Goal: Task Accomplishment & Management: Complete application form

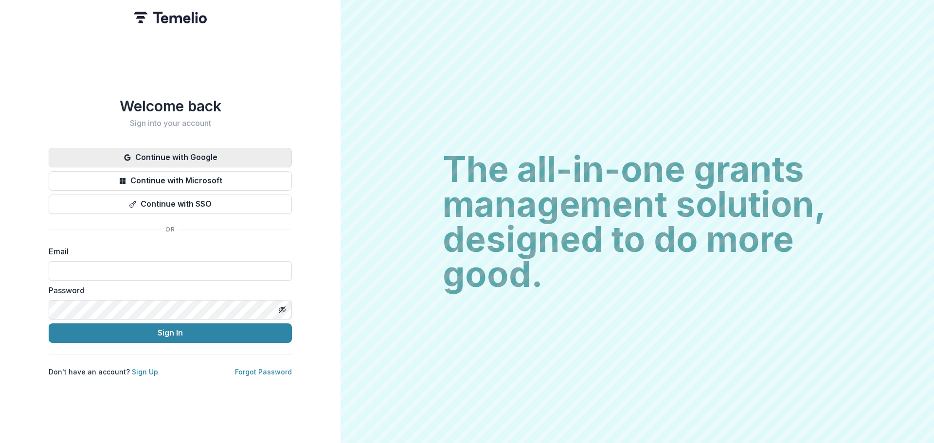
click at [183, 153] on button "Continue with Google" at bounding box center [170, 157] width 243 height 19
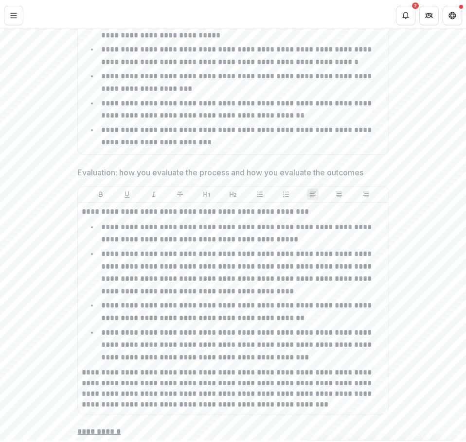
scroll to position [4600, 0]
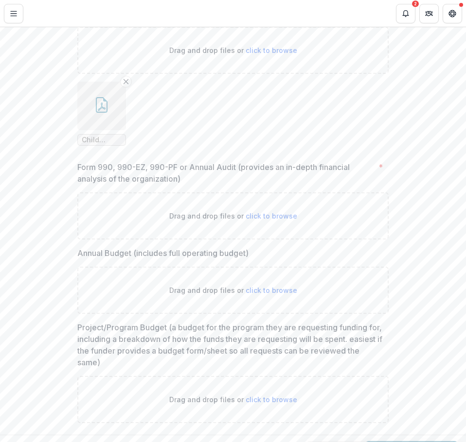
scroll to position [5183, 0]
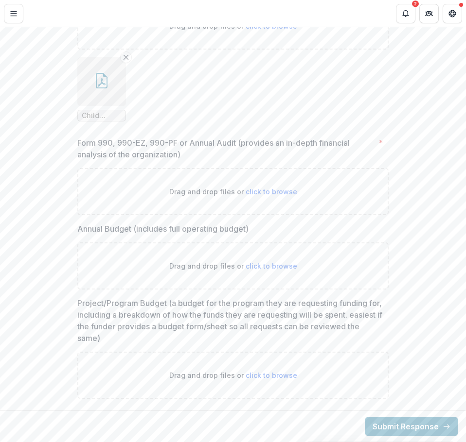
click at [264, 193] on span "click to browse" at bounding box center [272, 192] width 52 height 8
type input "**********"
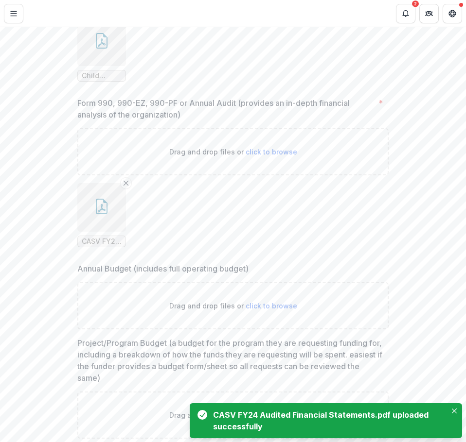
scroll to position [5264, 0]
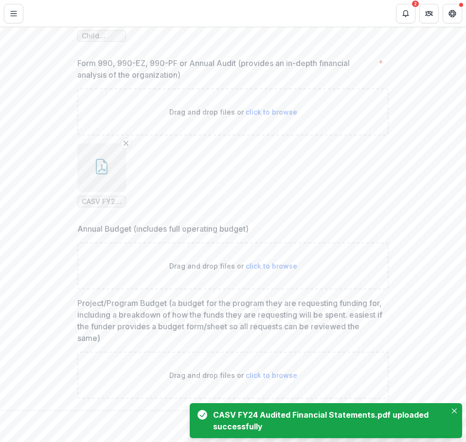
click at [265, 265] on span "click to browse" at bounding box center [272, 266] width 52 height 8
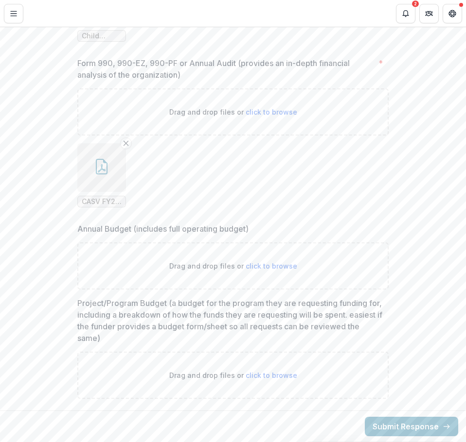
type input "**********"
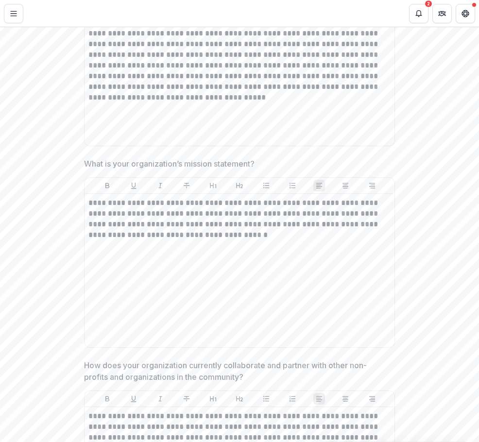
scroll to position [384, 0]
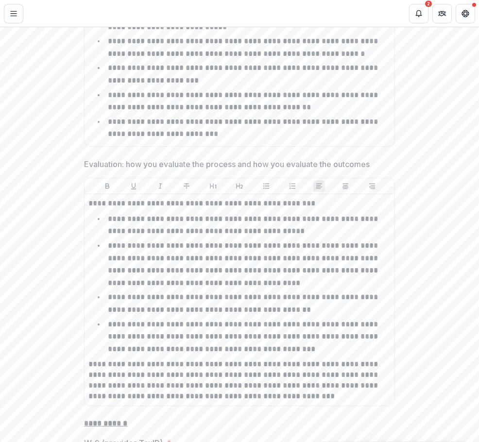
scroll to position [5343, 0]
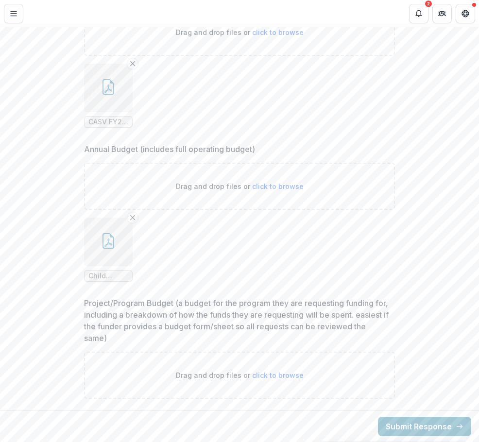
click at [260, 378] on span "click to browse" at bounding box center [278, 375] width 52 height 8
type input "**********"
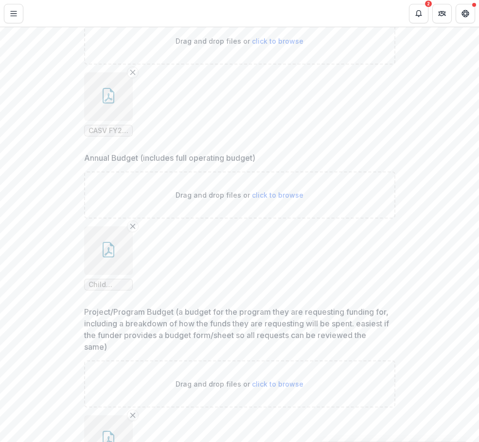
scroll to position [5423, 0]
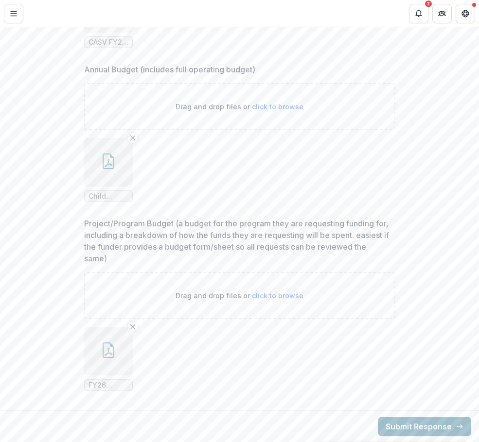
click at [419, 430] on button "Submit Response" at bounding box center [424, 426] width 93 height 19
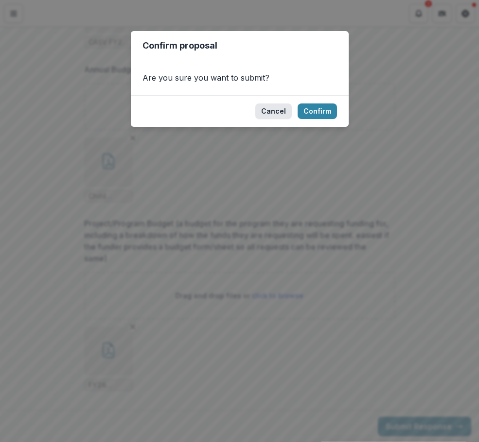
click at [273, 111] on button "Cancel" at bounding box center [273, 112] width 36 height 16
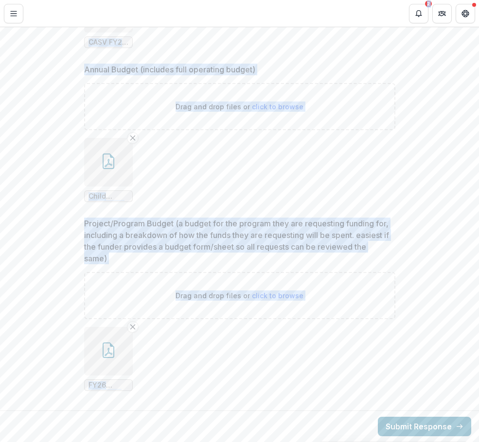
copy body "**********"
click at [413, 428] on button "Submit Response" at bounding box center [424, 426] width 93 height 19
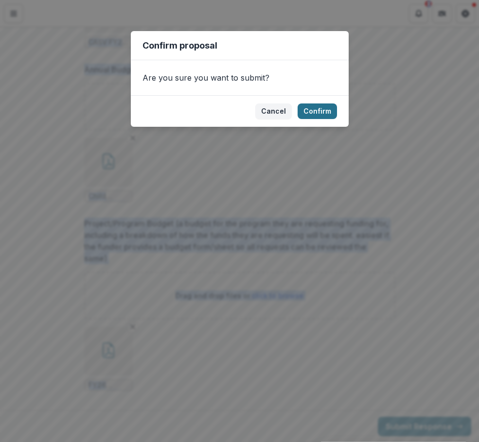
click at [312, 106] on button "Confirm" at bounding box center [317, 112] width 39 height 16
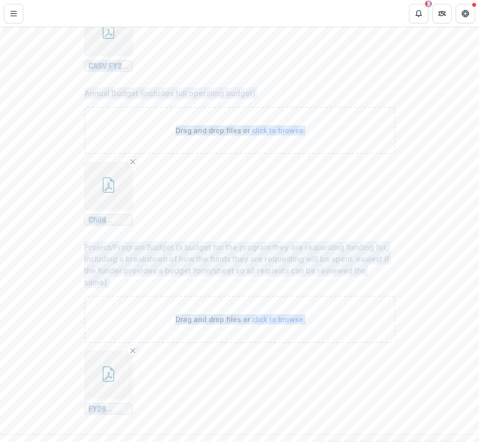
scroll to position [5454, 0]
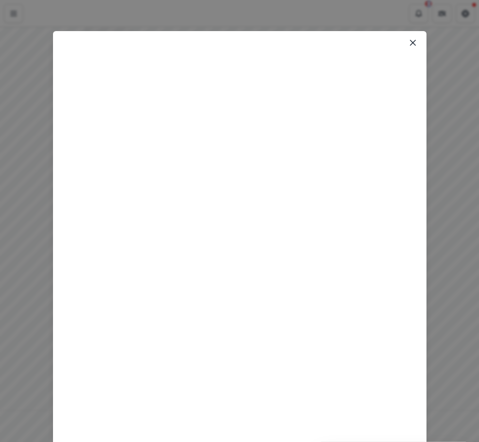
click at [408, 206] on div "Loading..." at bounding box center [239, 286] width 373 height 510
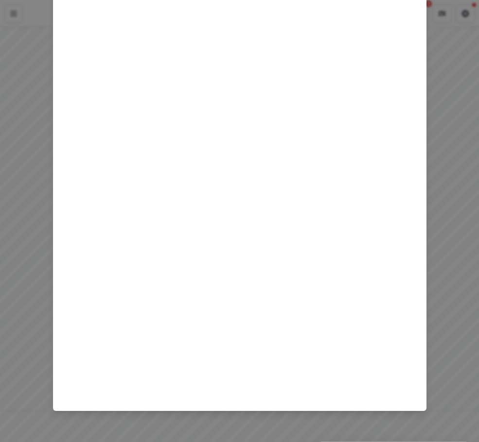
scroll to position [0, 0]
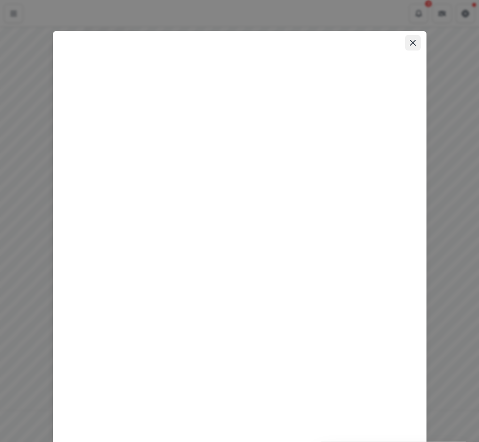
click at [410, 42] on icon "Close" at bounding box center [413, 43] width 6 height 6
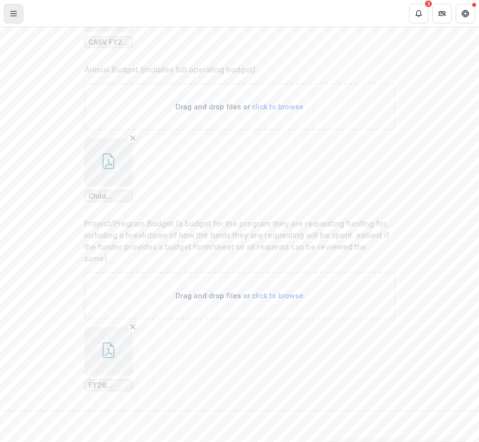
click at [9, 16] on button "Toggle Menu" at bounding box center [13, 13] width 19 height 19
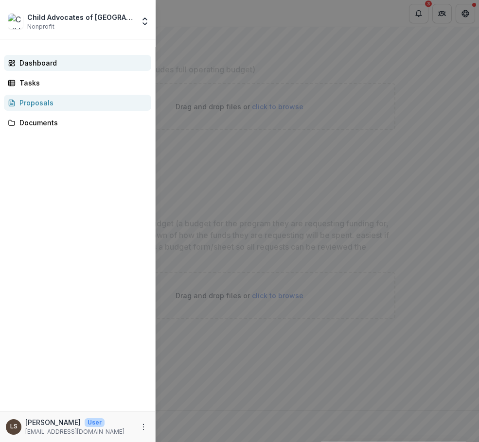
click at [47, 63] on div "Dashboard" at bounding box center [81, 63] width 124 height 10
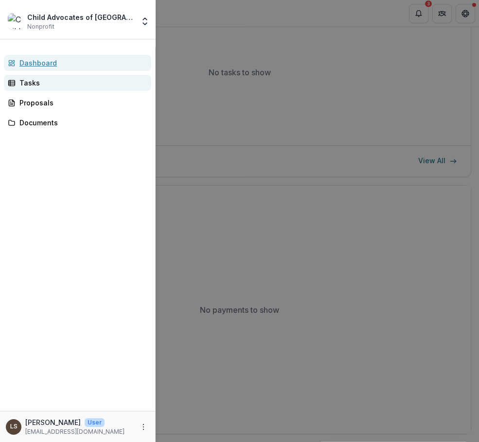
scroll to position [397, 0]
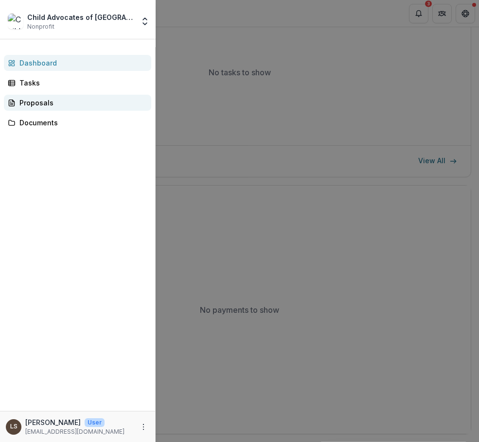
click at [49, 105] on div "Proposals" at bounding box center [81, 103] width 124 height 10
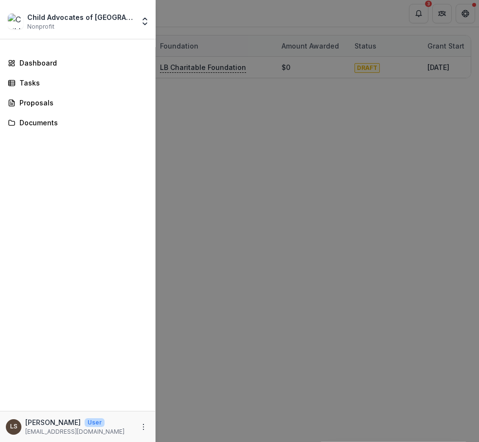
click at [250, 126] on div "Child Advocates of Silicon Valley Nonprofit Team Settings Settings Dashboard Ta…" at bounding box center [239, 221] width 479 height 442
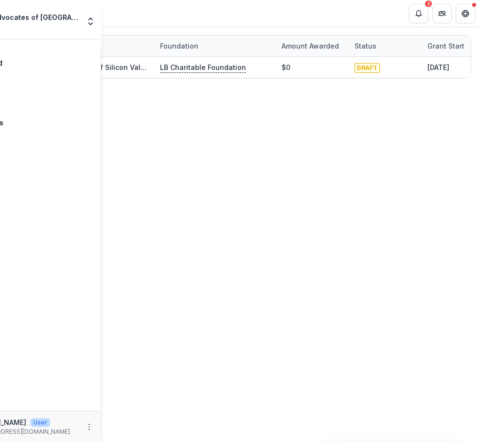
click at [295, 148] on div "Child Advocates of Silicon Valley Nonprofit Team Settings Settings Dashboard Ta…" at bounding box center [239, 221] width 479 height 442
click at [220, 248] on div "Child Advocates of Silicon Valley Nonprofit Team Settings Settings Dashboard Ta…" at bounding box center [239, 221] width 479 height 442
click at [33, 103] on div "Proposals" at bounding box center [27, 103] width 124 height 10
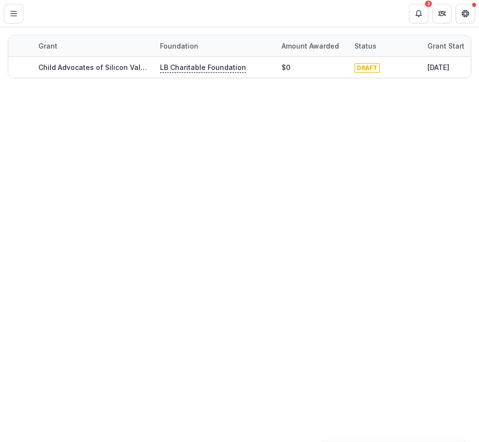
click at [233, 138] on div "Grant Foundation Amount awarded Status Grant start Grant end Due Date Report Du…" at bounding box center [239, 234] width 479 height 415
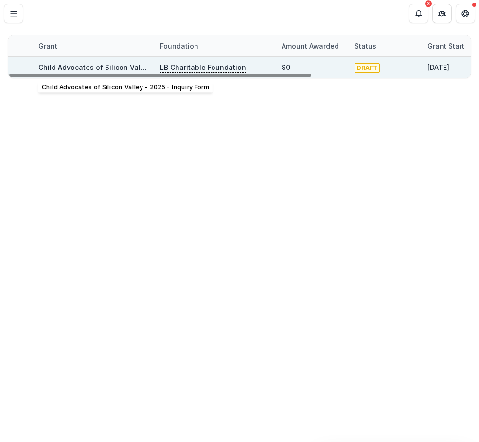
click at [129, 70] on link "Child Advocates of Silicon Valley - 2025 - Inquiry Form" at bounding box center [130, 67] width 185 height 8
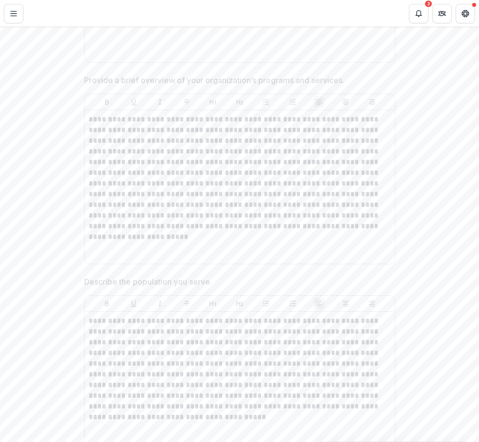
scroll to position [584, 0]
